Goal: Task Accomplishment & Management: Use online tool/utility

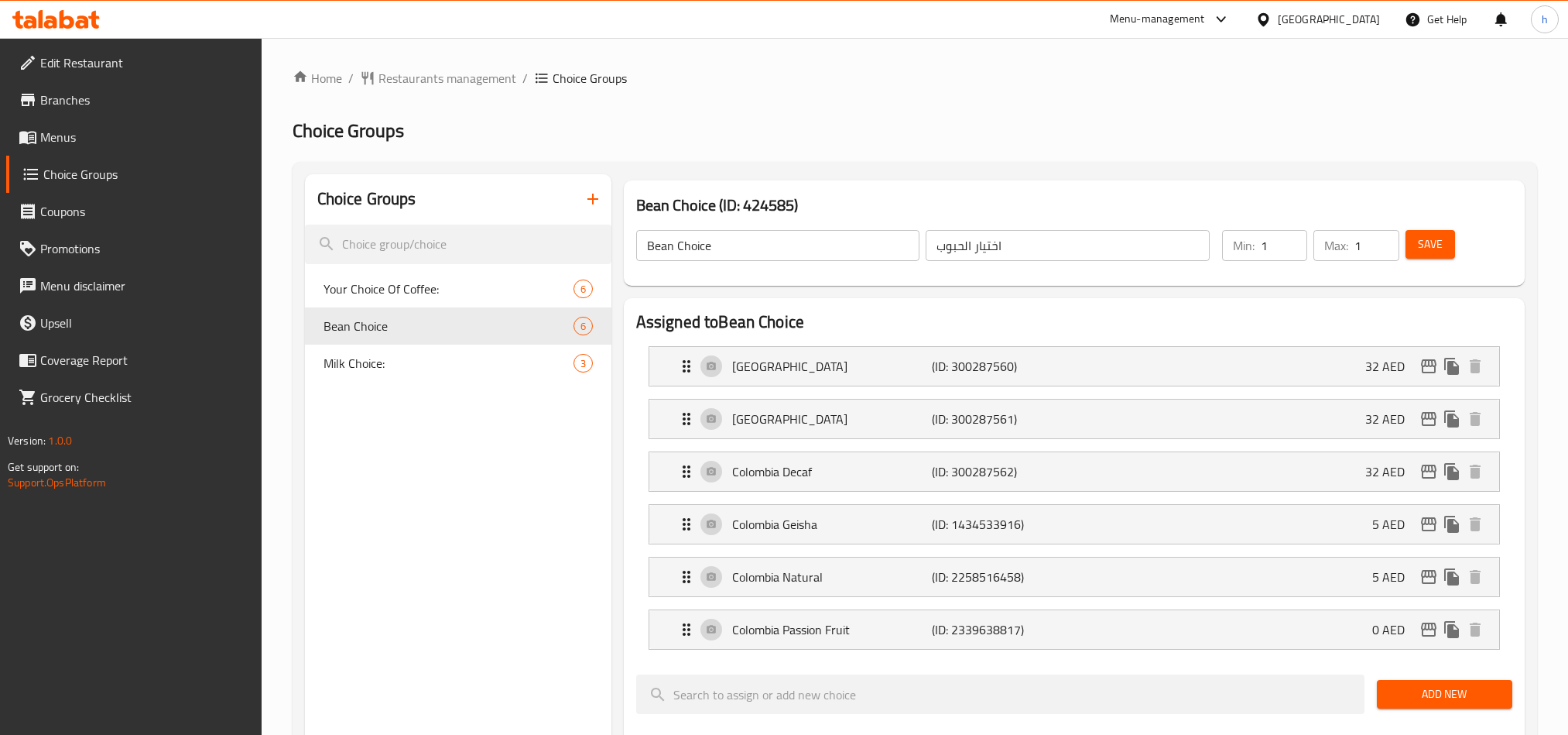
scroll to position [116, 0]
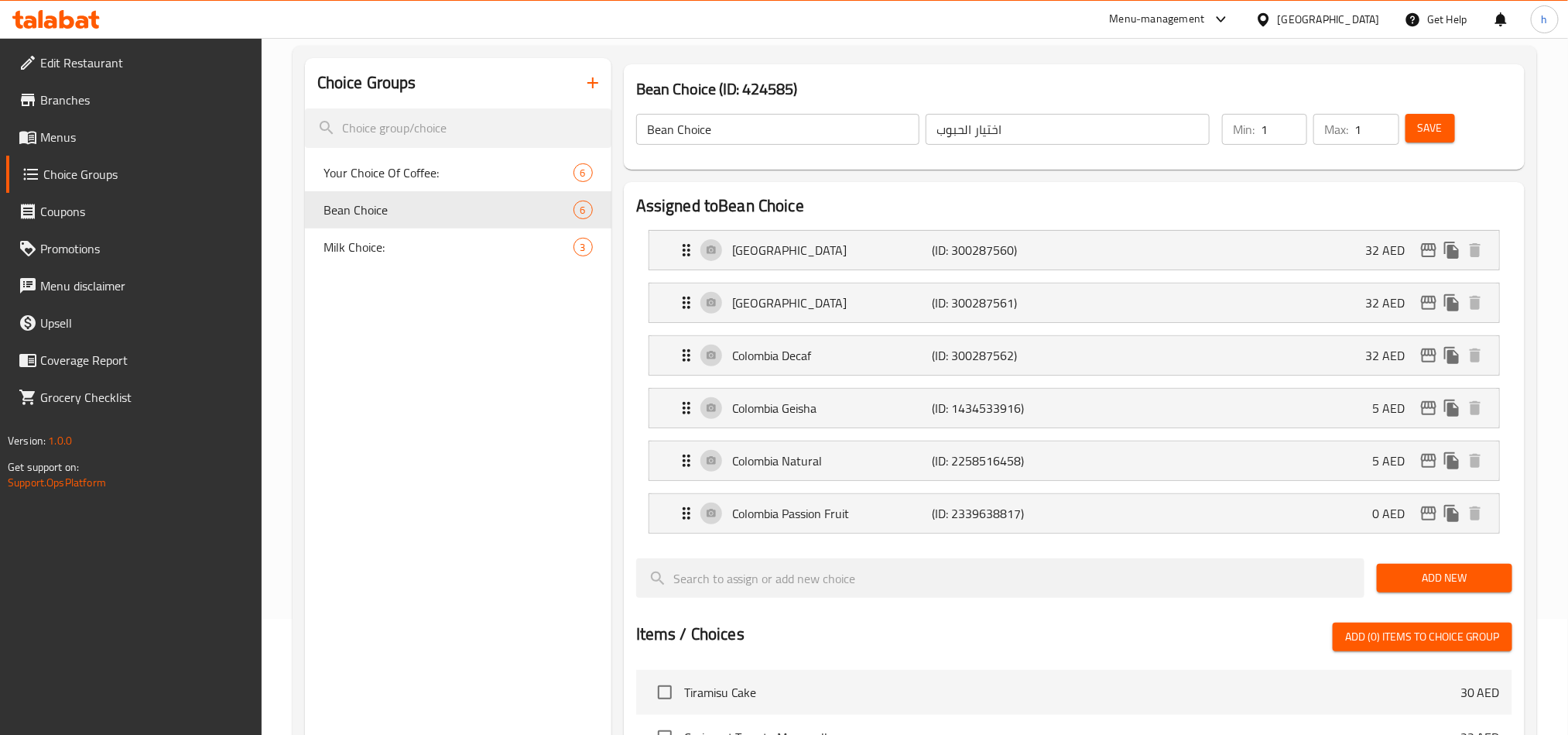
click at [1164, 5] on div "Menu-management" at bounding box center [1170, 19] width 146 height 37
click at [1163, 26] on div "Menu-management" at bounding box center [1157, 19] width 95 height 18
click at [1065, 175] on div "Restaurant-Management" at bounding box center [1075, 171] width 121 height 17
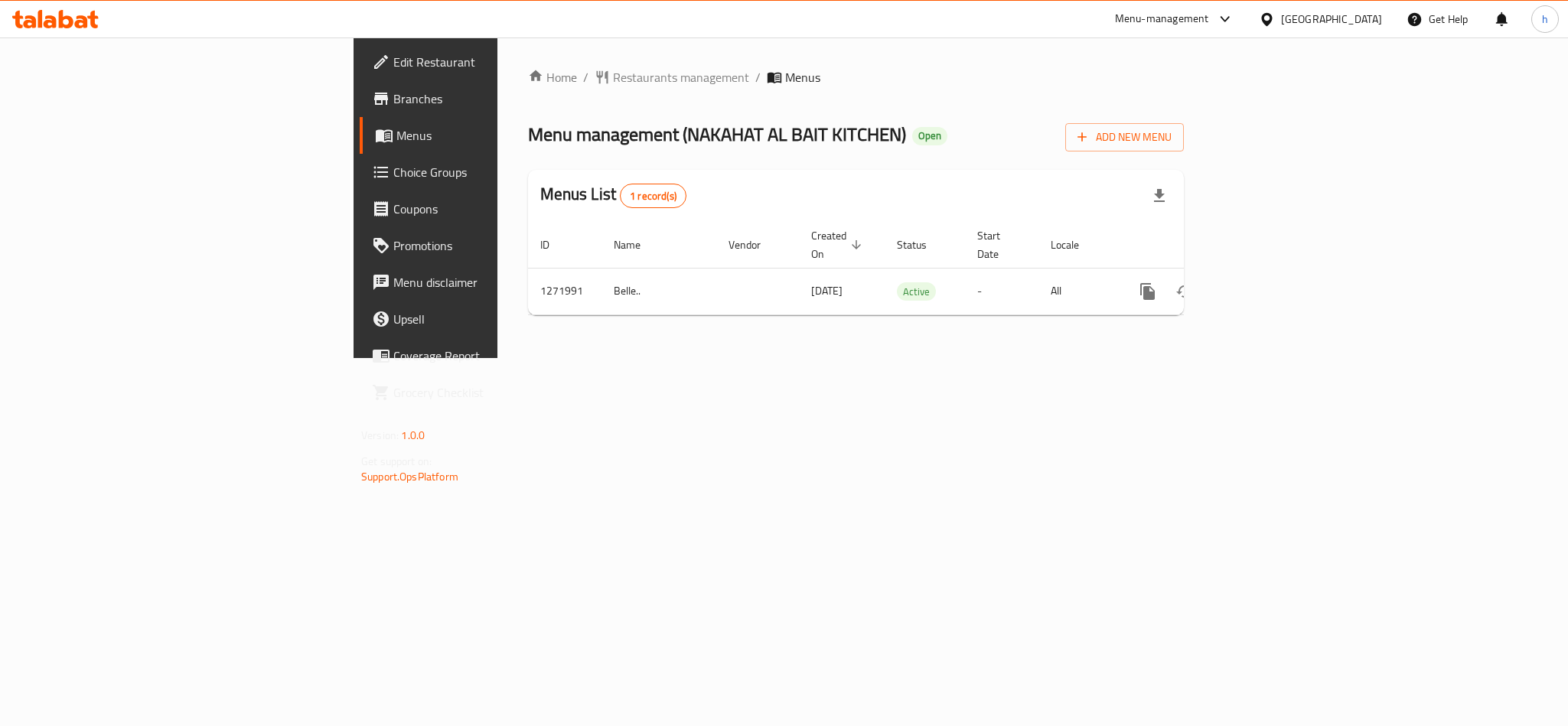
click at [359, 159] on link "Choice Groups" at bounding box center [487, 172] width 255 height 37
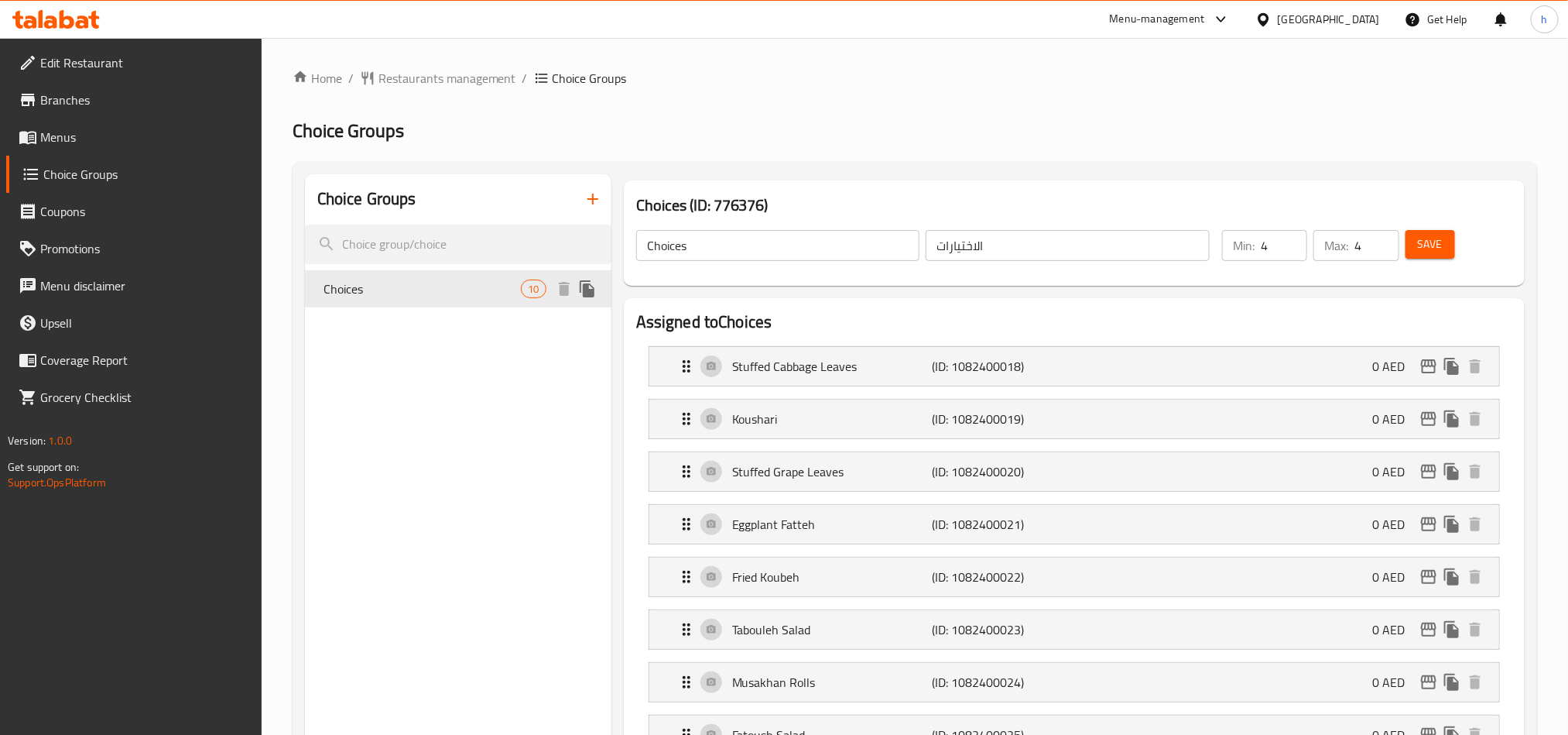
click at [404, 289] on span "Choices" at bounding box center [422, 289] width 198 height 18
click at [416, 242] on input "search" at bounding box center [458, 245] width 307 height 40
click at [1147, 14] on div "Menu-management" at bounding box center [1157, 19] width 95 height 18
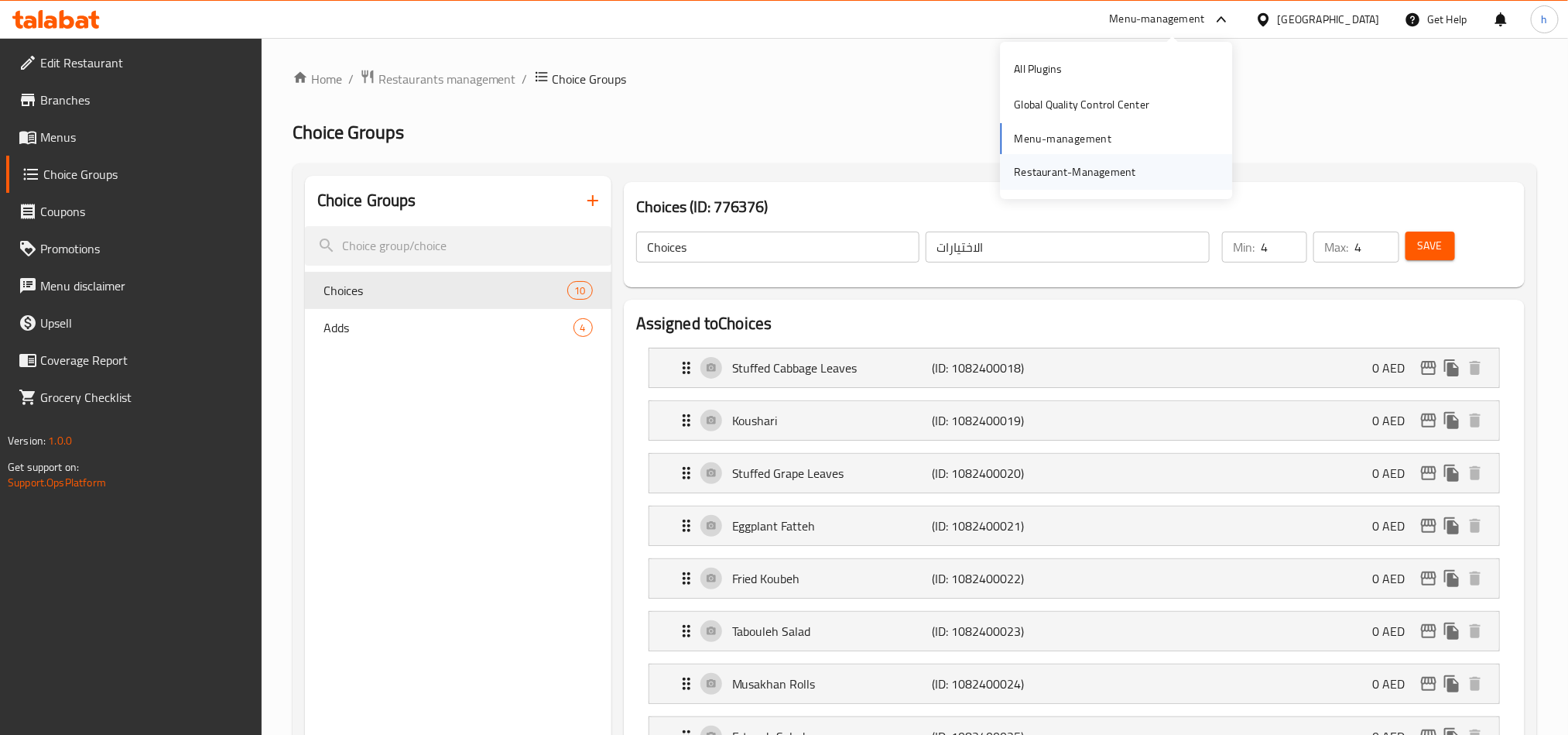
click at [1068, 165] on div "Restaurant-Management" at bounding box center [1075, 171] width 121 height 17
